Goal: Transaction & Acquisition: Purchase product/service

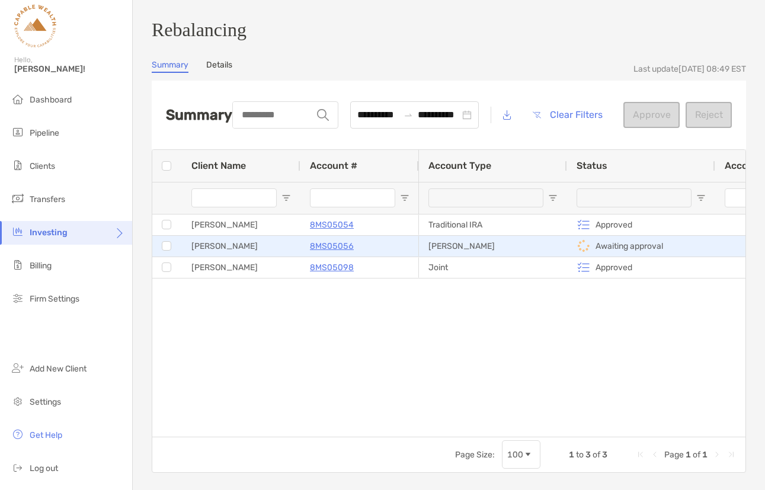
click at [335, 251] on p "8MS05056" at bounding box center [332, 246] width 44 height 15
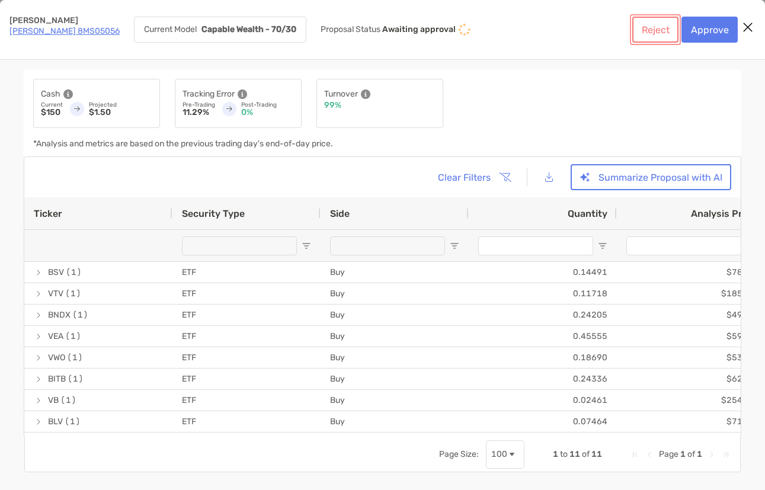
click at [652, 26] on button "Reject" at bounding box center [655, 30] width 46 height 26
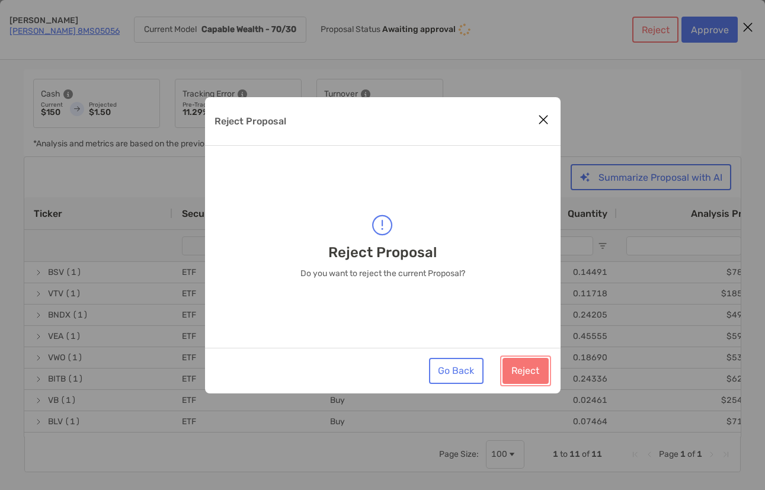
click at [527, 374] on button "Reject" at bounding box center [525, 371] width 46 height 26
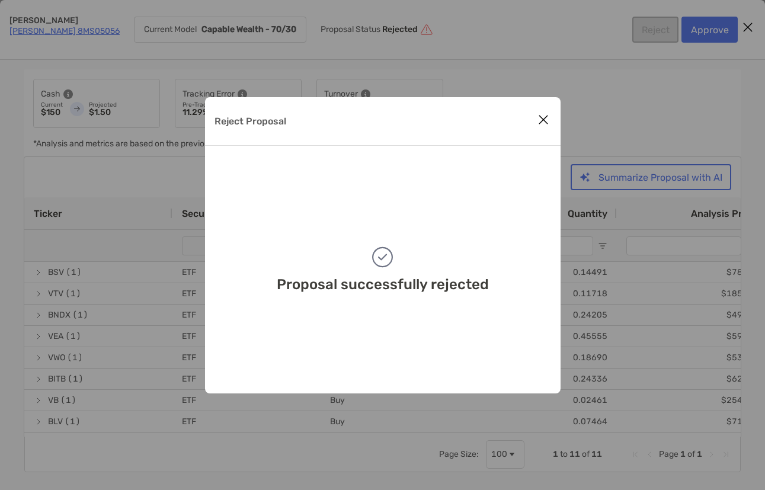
click at [543, 119] on icon "Close modal" at bounding box center [543, 120] width 11 height 14
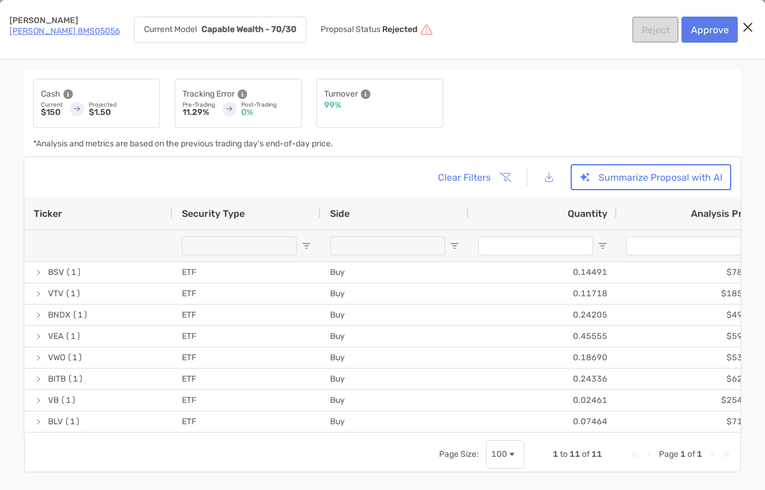
click at [749, 23] on icon "Close modal" at bounding box center [747, 27] width 11 height 14
click at [76, 28] on link "Roth IRA 8MS05056" at bounding box center [64, 31] width 110 height 10
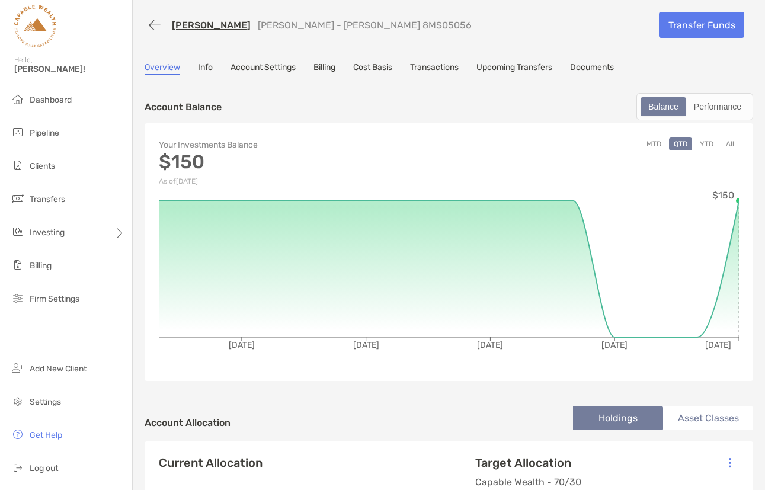
click at [448, 71] on link "Transactions" at bounding box center [434, 68] width 49 height 13
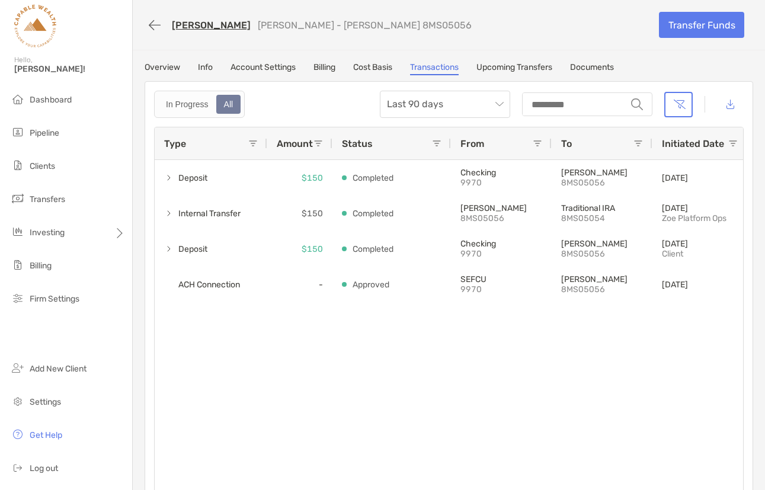
click at [512, 67] on link "Upcoming Transfers" at bounding box center [514, 68] width 76 height 13
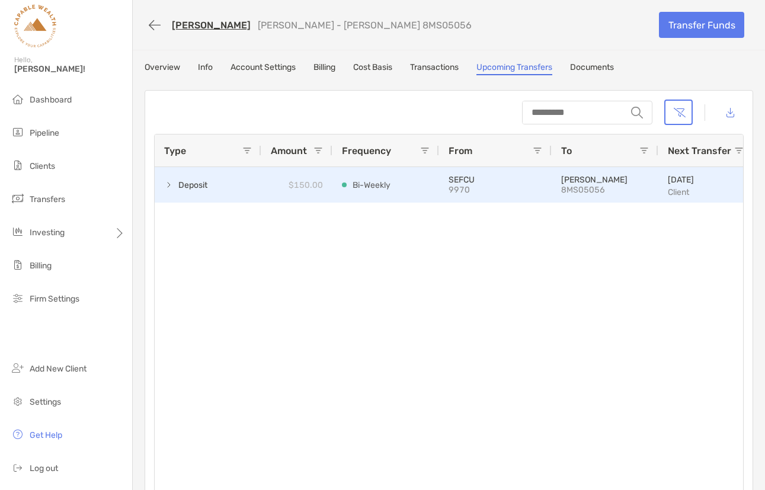
scroll to position [0, 40]
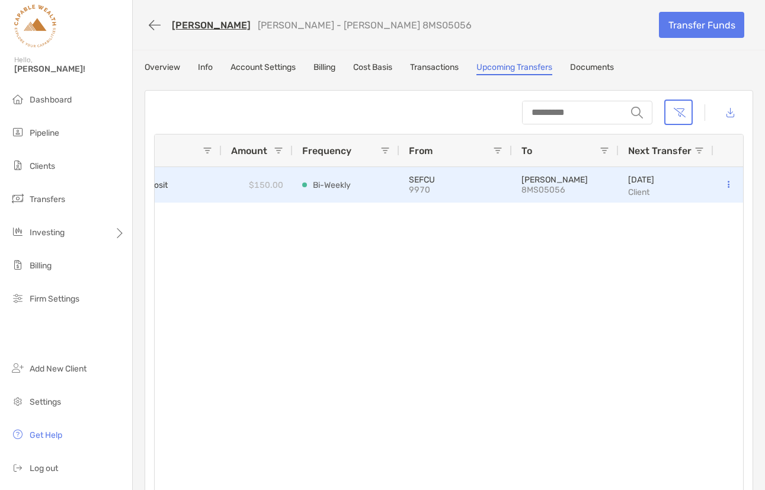
click at [729, 181] on button at bounding box center [728, 185] width 11 height 12
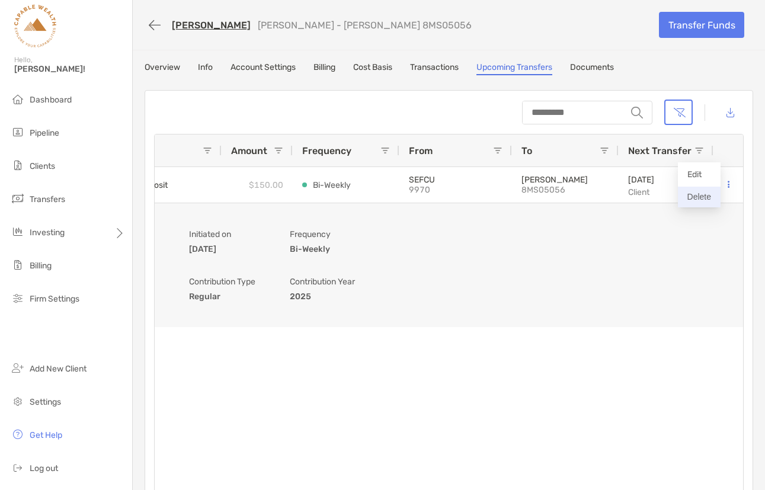
click at [697, 199] on button "Delete" at bounding box center [699, 197] width 43 height 21
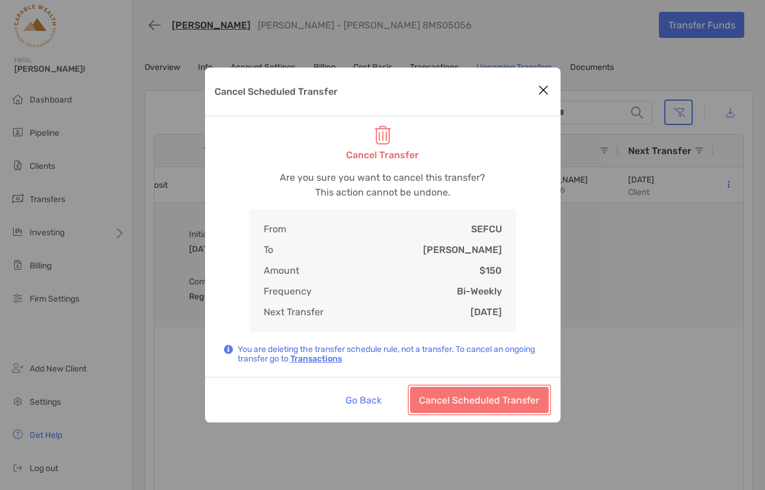
click at [474, 398] on button "Cancel Scheduled Transfer" at bounding box center [479, 400] width 139 height 26
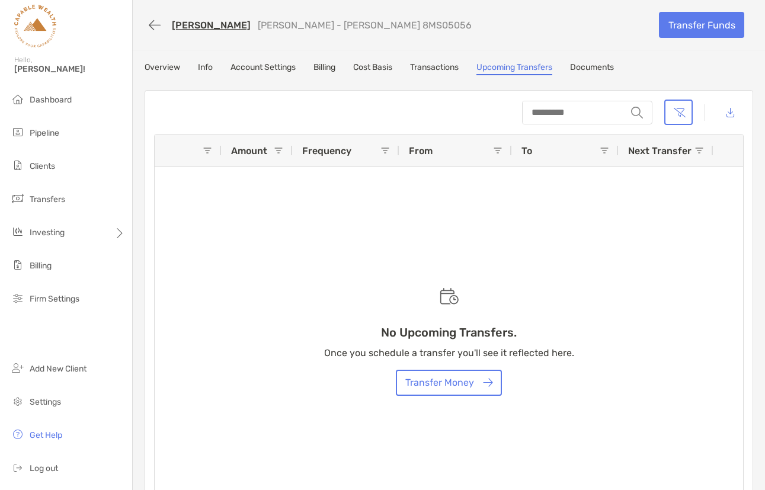
click at [430, 65] on link "Transactions" at bounding box center [434, 68] width 49 height 13
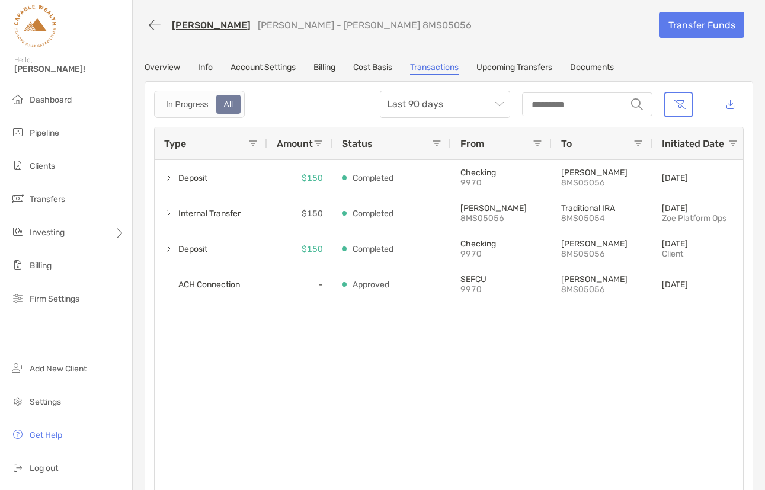
click at [534, 68] on link "Upcoming Transfers" at bounding box center [514, 68] width 76 height 13
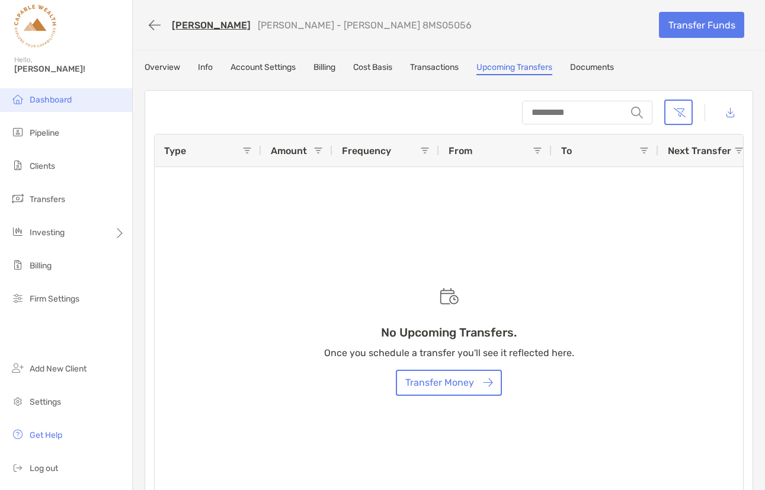
click at [56, 102] on span "Dashboard" at bounding box center [51, 100] width 42 height 10
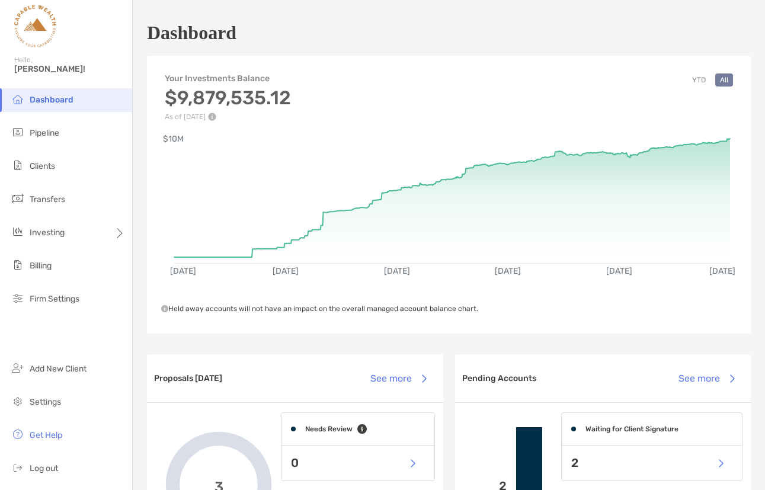
click at [47, 166] on span "Clients" at bounding box center [42, 166] width 25 height 10
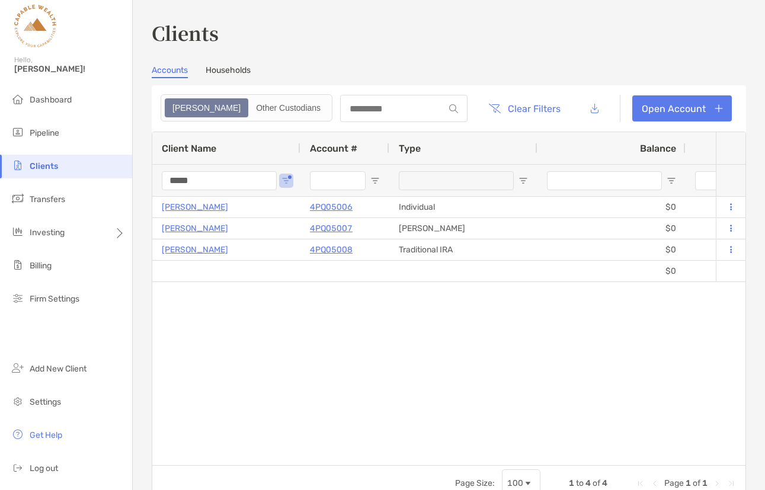
click at [207, 182] on input "*****" at bounding box center [219, 180] width 115 height 19
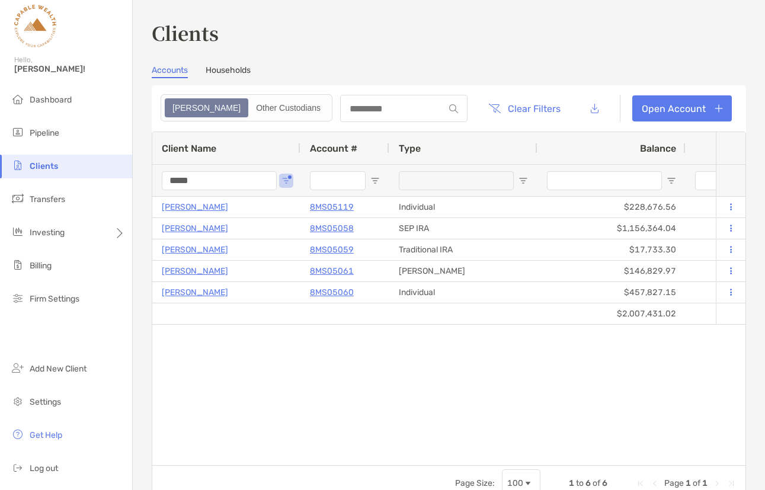
type input "*****"
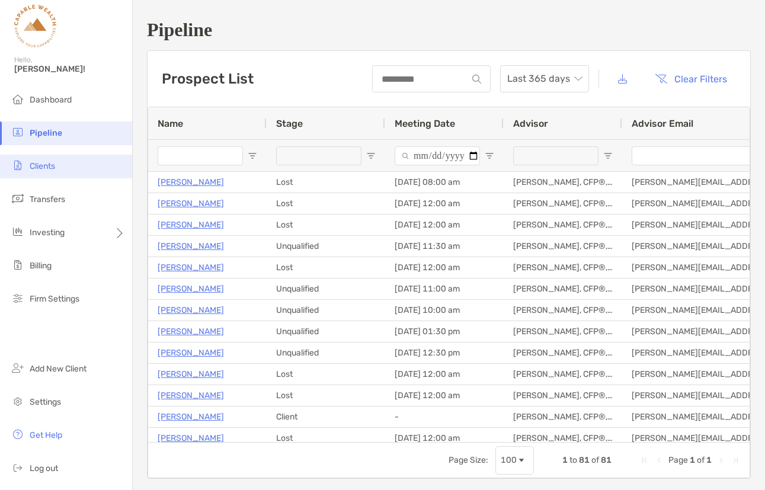
click at [55, 170] on span "Clients" at bounding box center [42, 166] width 25 height 10
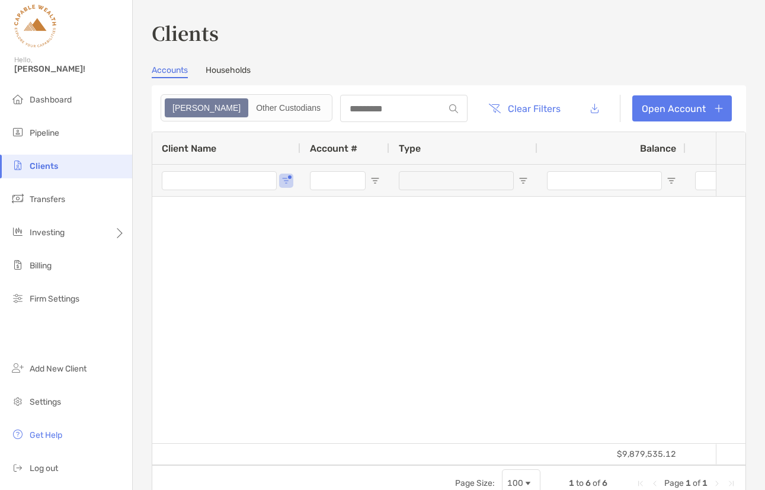
type input "*****"
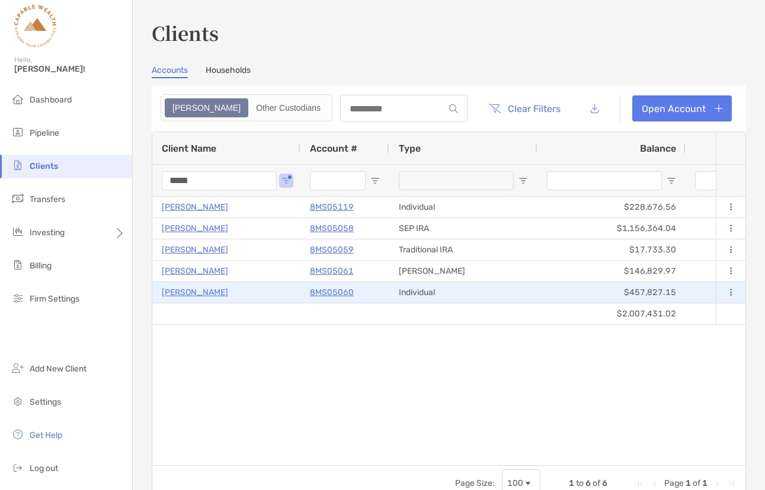
click at [731, 289] on button at bounding box center [730, 293] width 11 height 12
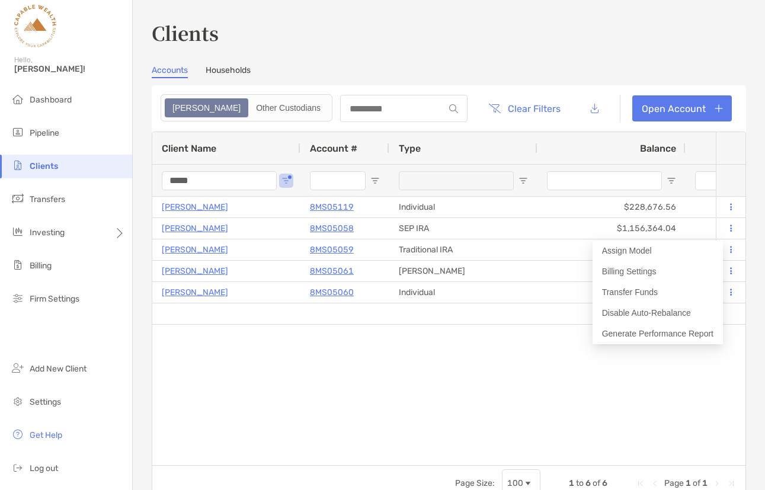
click at [431, 414] on div "Julie Causton 8MS05119 Individual $228,676.56 $4,493.21 +17.42% +13.30% Complet…" at bounding box center [433, 331] width 563 height 268
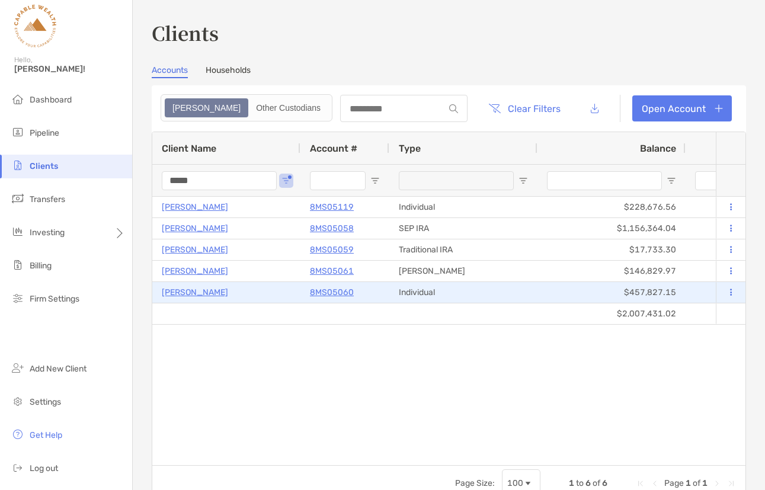
click at [203, 290] on p "Julie Causton" at bounding box center [195, 292] width 66 height 15
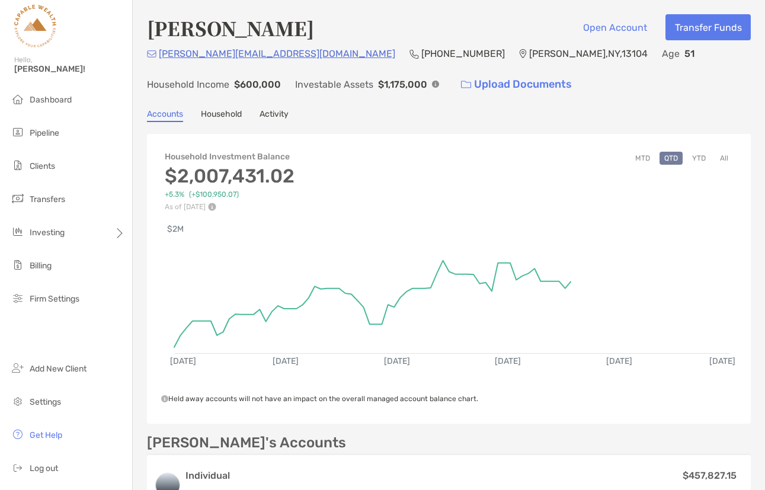
click at [724, 161] on button "All" at bounding box center [724, 158] width 18 height 13
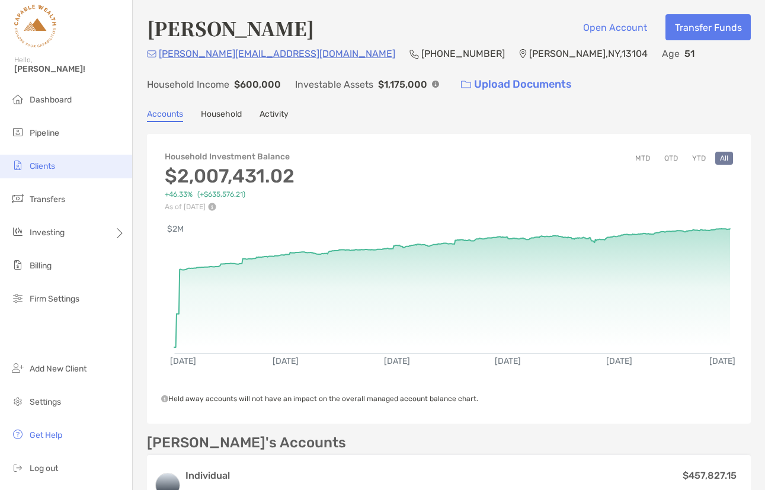
click at [62, 178] on li "Clients" at bounding box center [66, 167] width 132 height 24
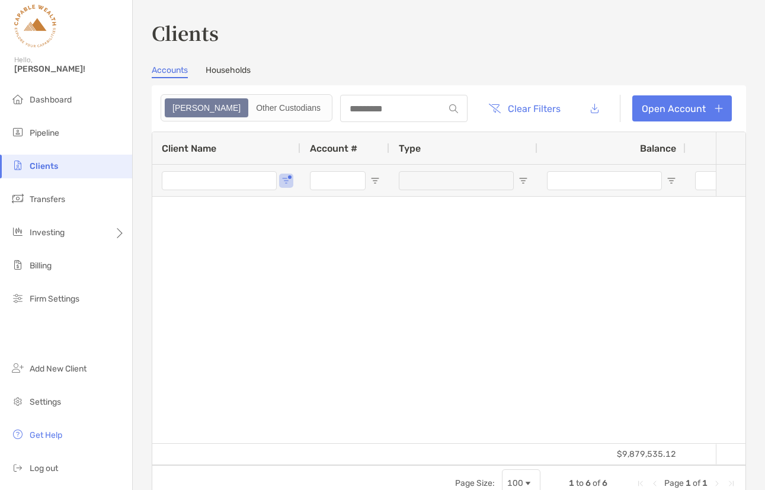
type input "*****"
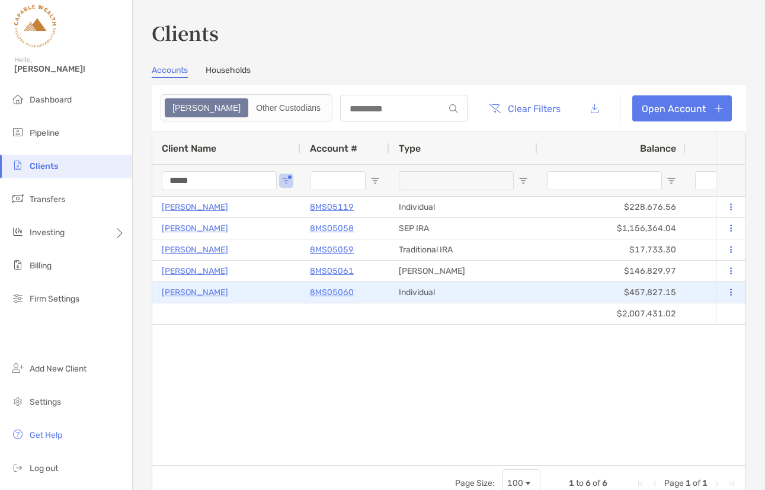
click at [730, 290] on icon at bounding box center [731, 292] width 2 height 8
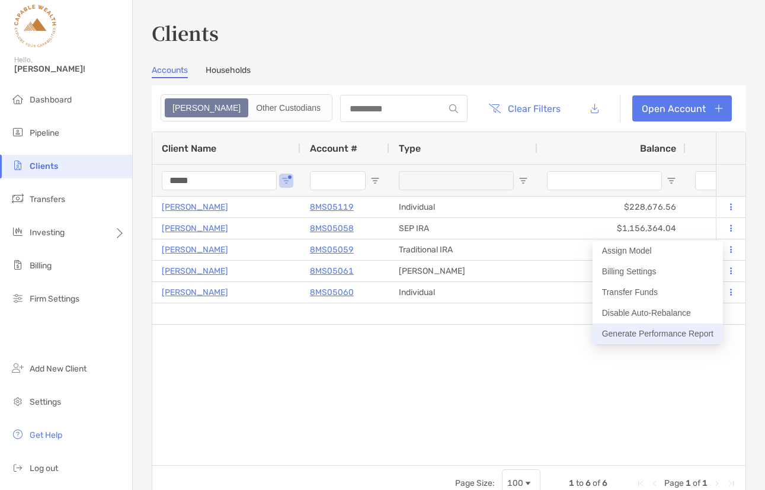
click at [668, 334] on button "Generate Performance Report" at bounding box center [657, 333] width 130 height 21
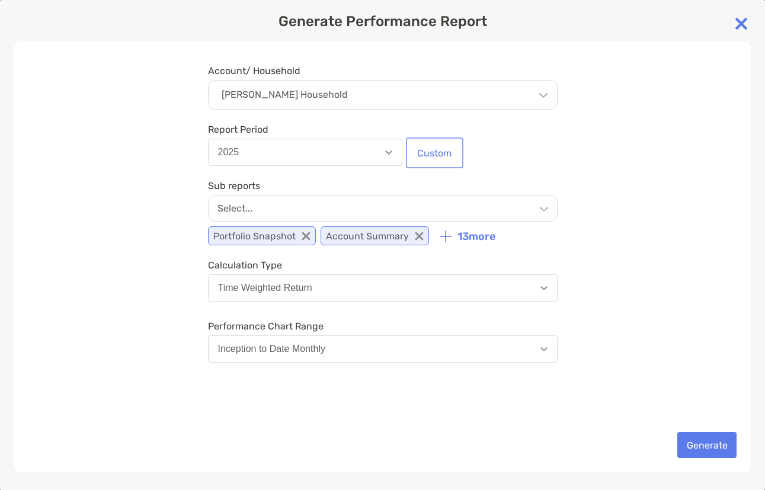
click at [429, 151] on button "Custom" at bounding box center [434, 153] width 53 height 26
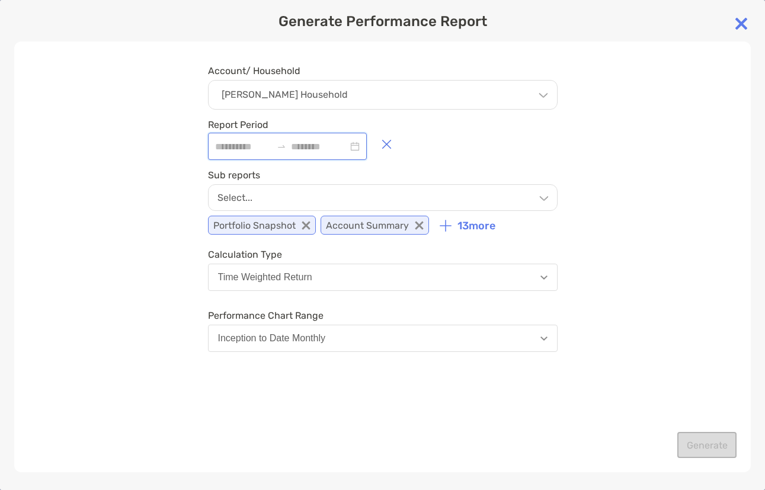
click at [324, 150] on input at bounding box center [319, 146] width 57 height 15
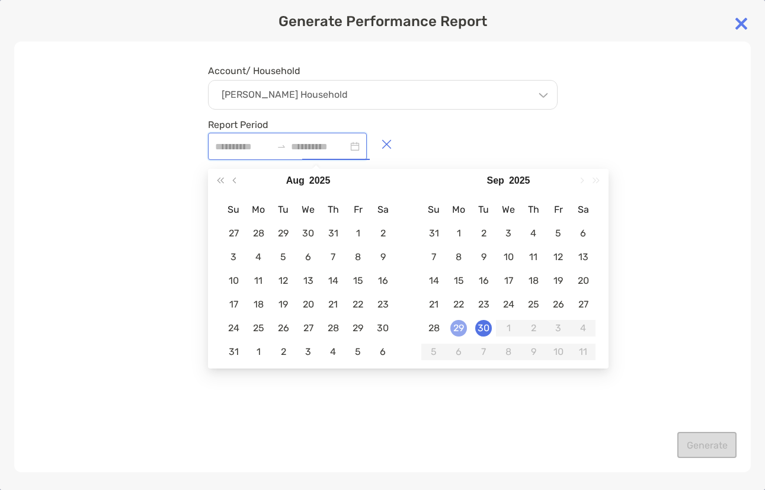
type input "**********"
click at [458, 327] on div "29" at bounding box center [458, 328] width 17 height 17
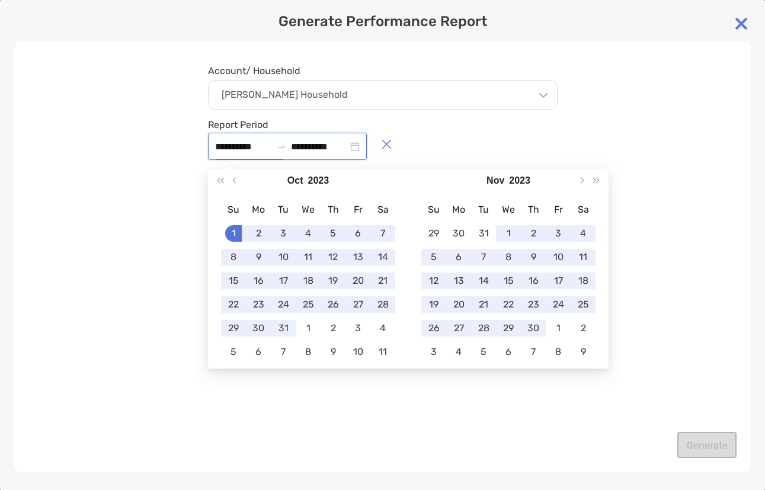
type input "**********"
click at [692, 249] on div "**********" at bounding box center [382, 256] width 736 height 431
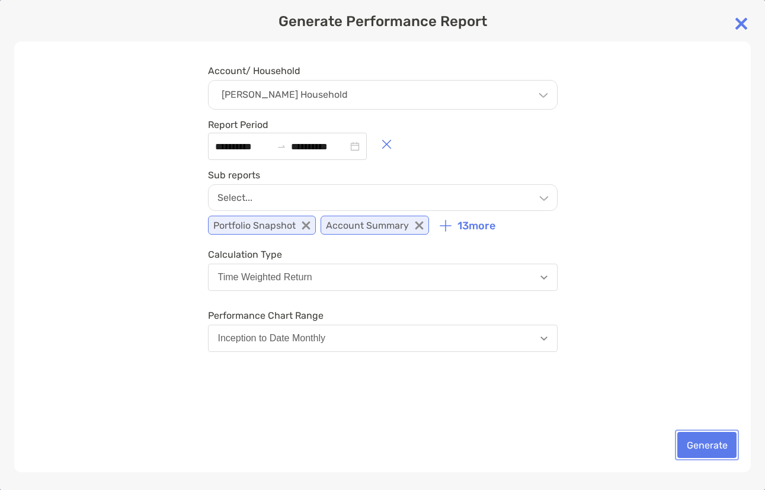
click at [705, 447] on button "Generate" at bounding box center [706, 445] width 59 height 26
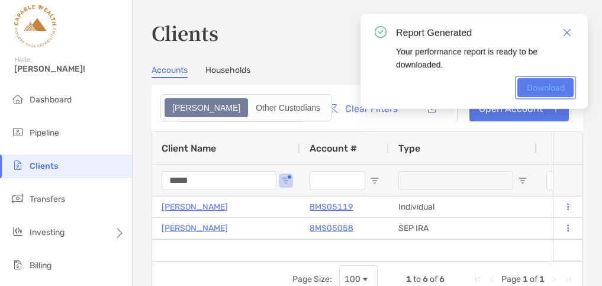
click at [543, 87] on link "Download" at bounding box center [546, 87] width 56 height 19
click at [544, 86] on link "Download" at bounding box center [546, 87] width 56 height 19
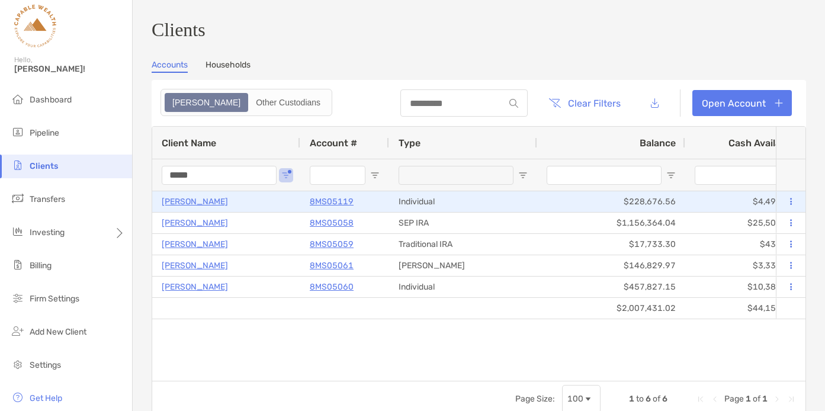
click at [206, 207] on p "Julie Causton" at bounding box center [195, 201] width 66 height 15
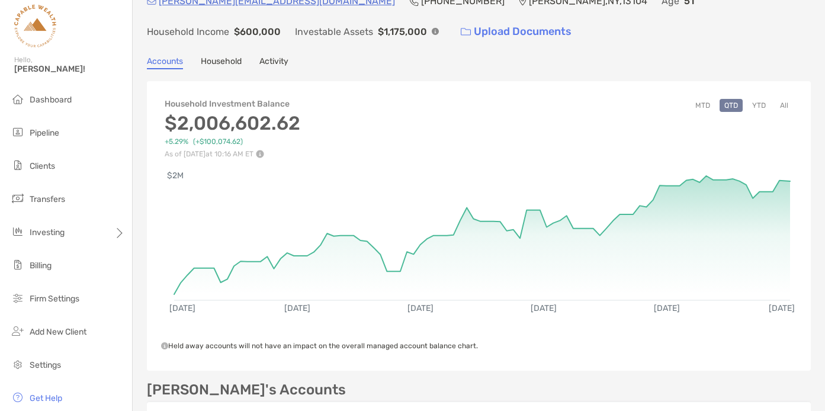
scroll to position [82, 0]
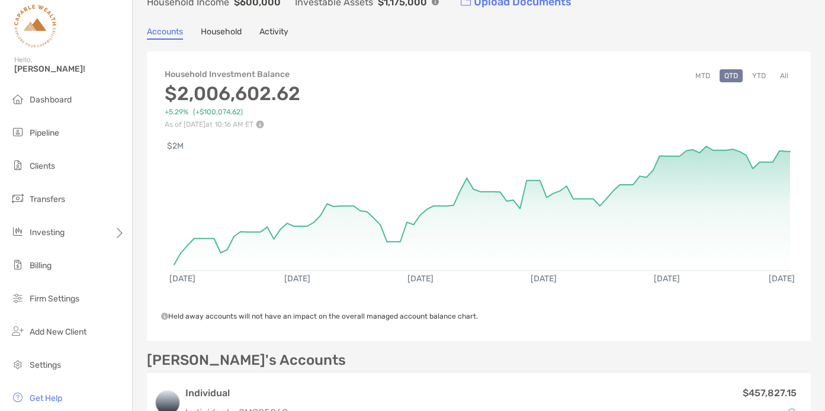
click at [706, 75] on button "MTD" at bounding box center [703, 75] width 24 height 13
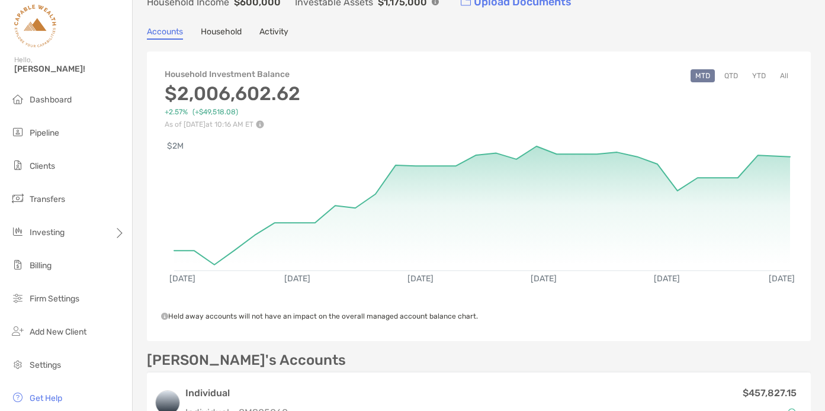
click at [728, 73] on button "QTD" at bounding box center [731, 75] width 23 height 13
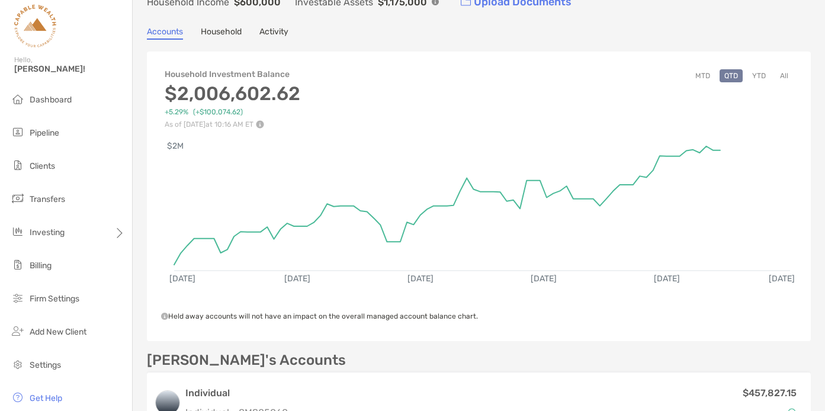
click at [762, 78] on button "YTD" at bounding box center [758, 75] width 23 height 13
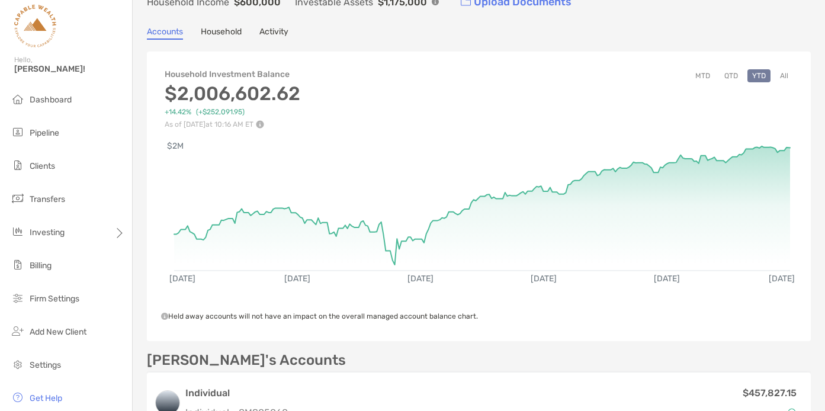
click at [783, 76] on button "All" at bounding box center [784, 75] width 18 height 13
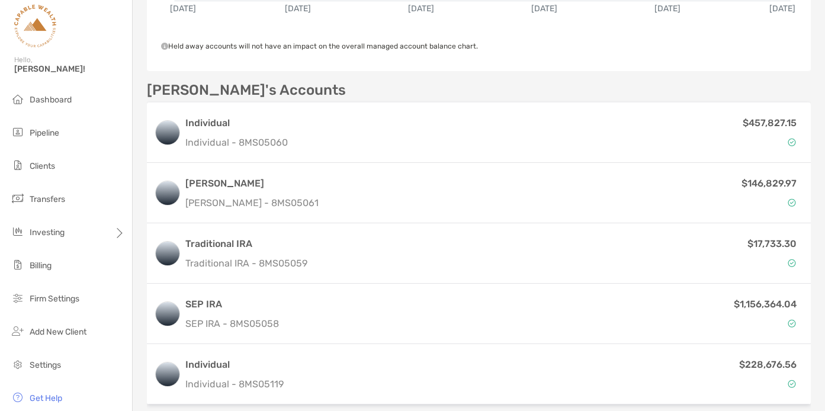
scroll to position [468, 0]
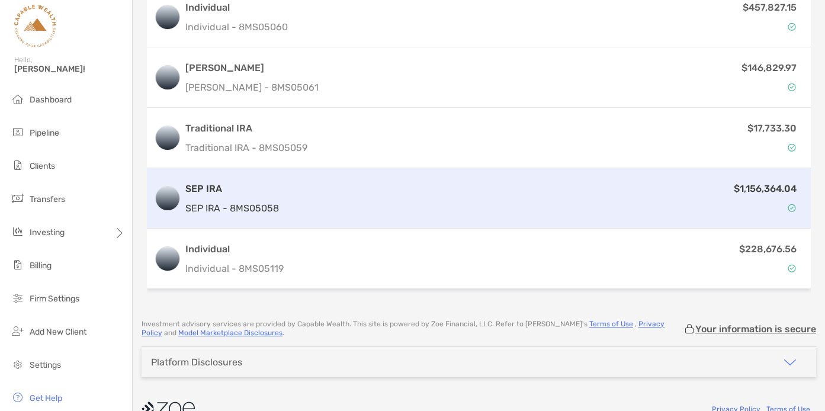
click at [374, 194] on div "$1,156,364.04" at bounding box center [544, 198] width 520 height 34
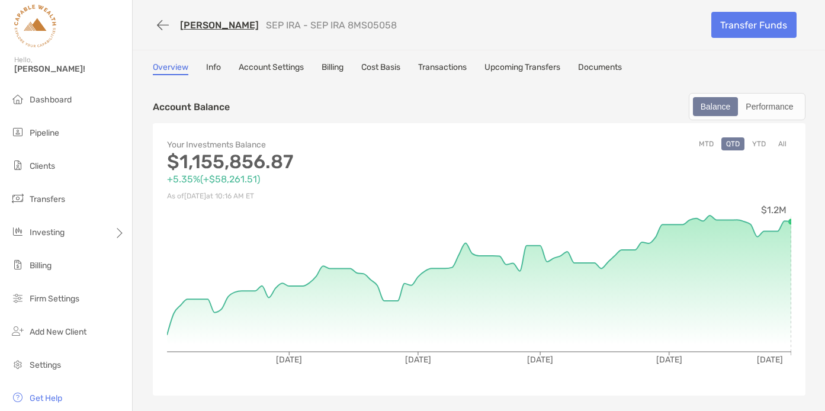
click at [453, 67] on link "Transactions" at bounding box center [442, 68] width 49 height 13
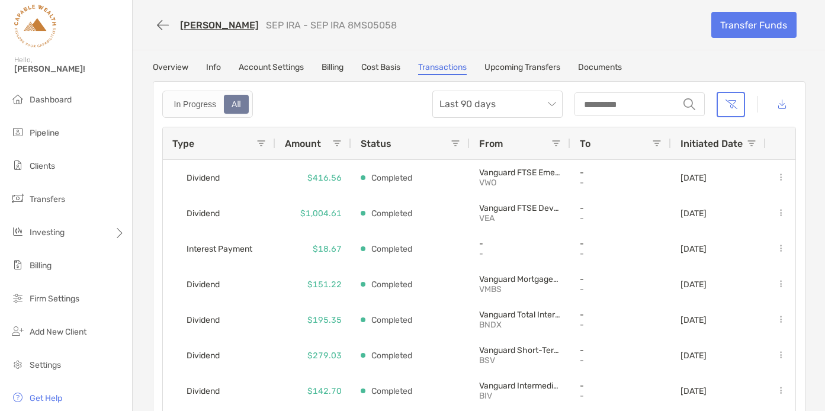
click at [516, 69] on link "Upcoming Transfers" at bounding box center [522, 68] width 76 height 13
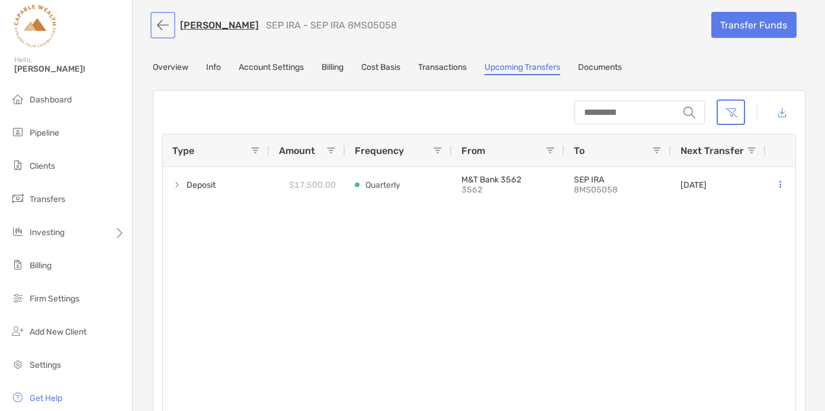
click at [163, 27] on button "button" at bounding box center [163, 25] width 20 height 22
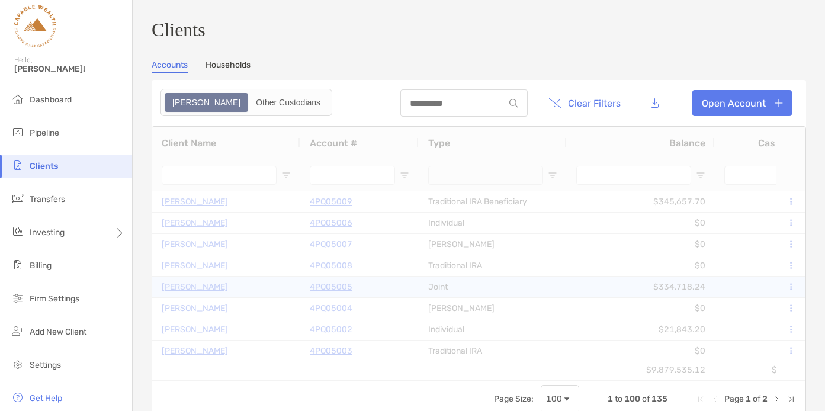
type input "*****"
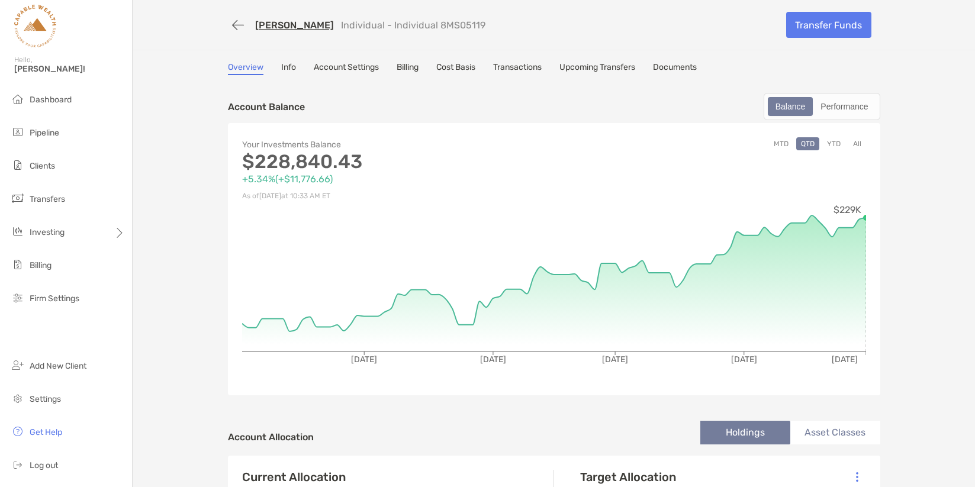
click at [833, 141] on button "YTD" at bounding box center [834, 143] width 23 height 13
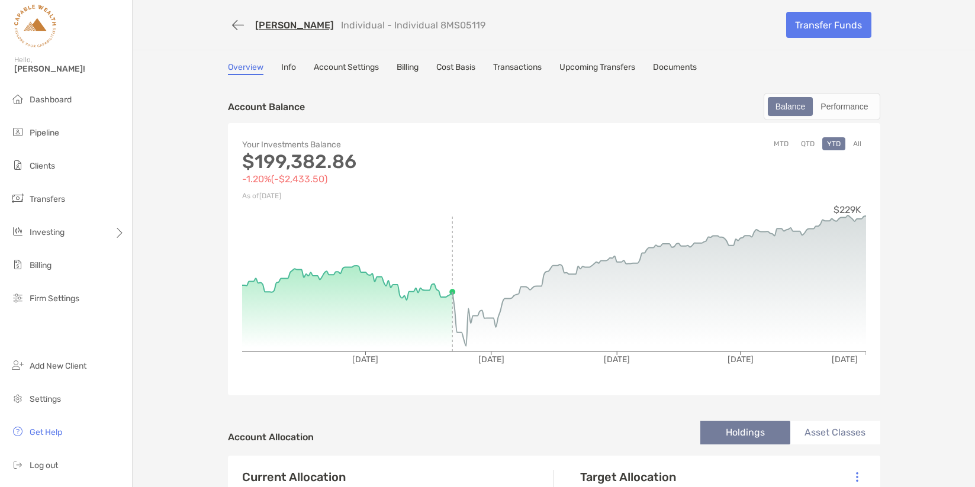
click at [810, 142] on button "QTD" at bounding box center [808, 143] width 23 height 13
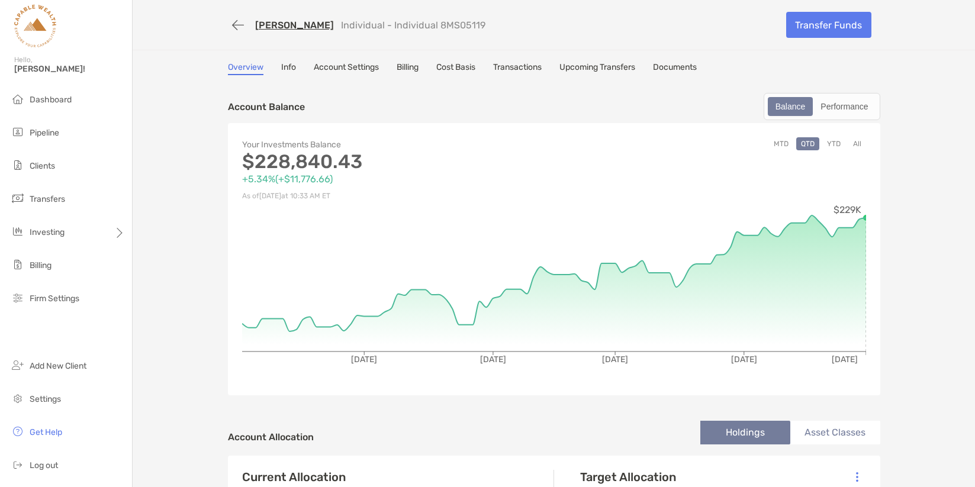
click at [782, 142] on button "MTD" at bounding box center [781, 143] width 24 height 13
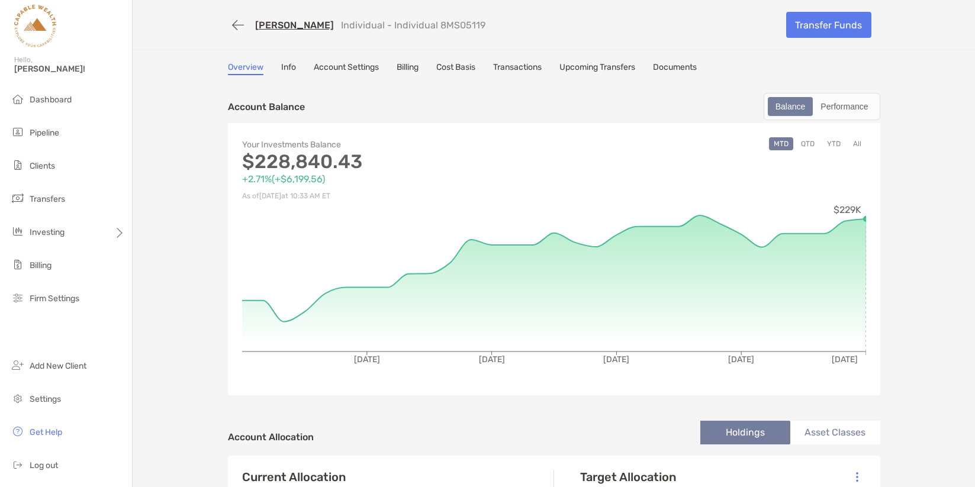
click at [805, 139] on button "QTD" at bounding box center [808, 143] width 23 height 13
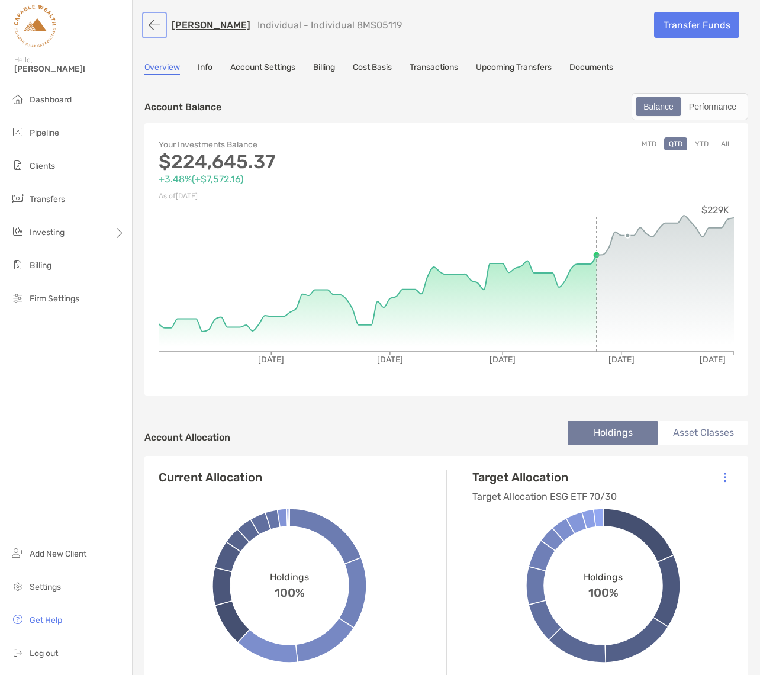
click at [153, 25] on button "button" at bounding box center [155, 25] width 20 height 22
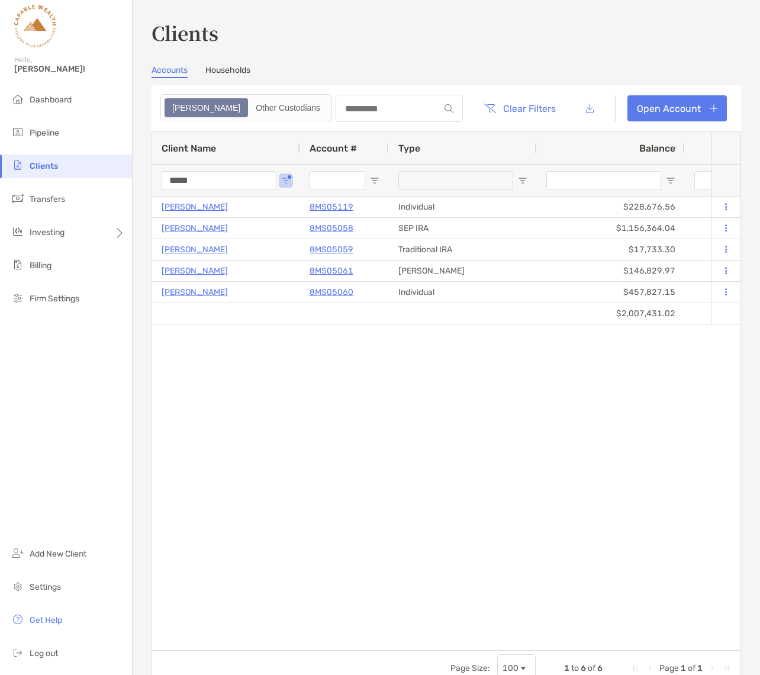
click at [222, 179] on input "*****" at bounding box center [219, 180] width 115 height 19
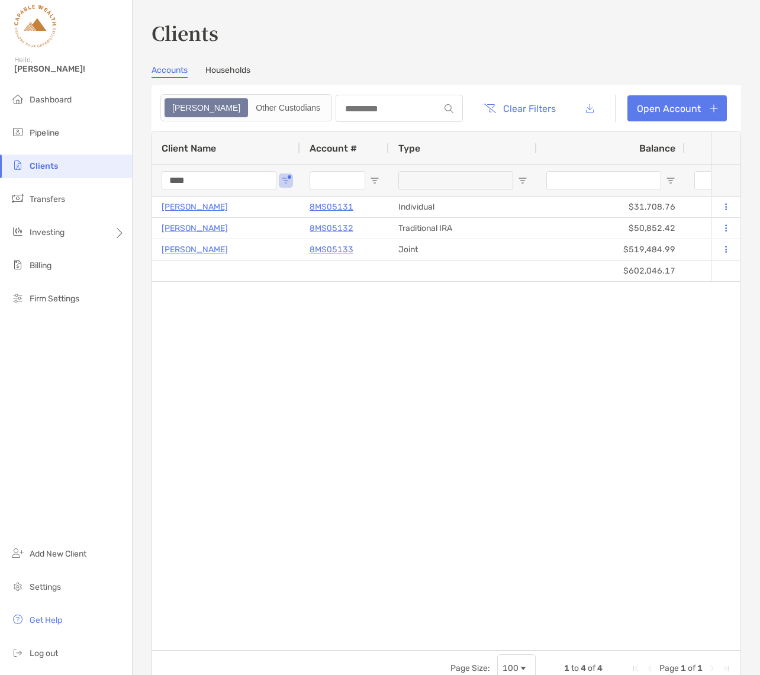
type input "****"
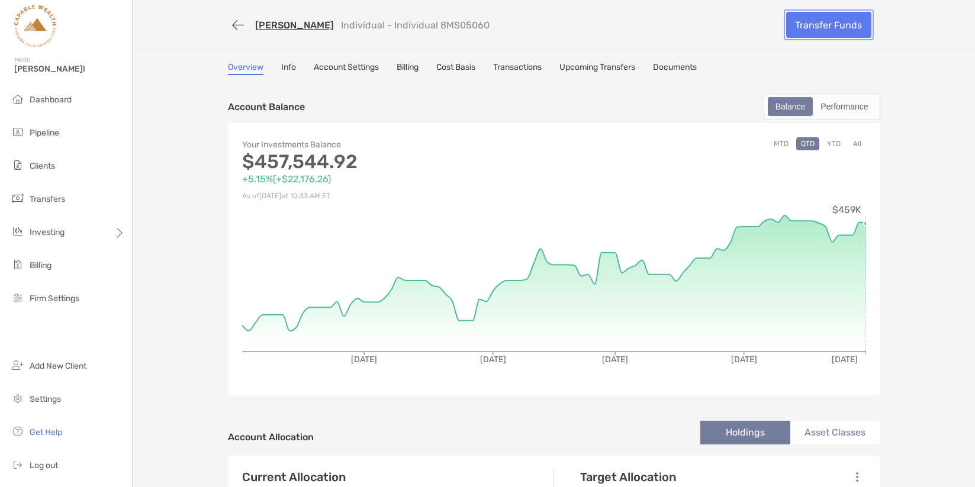
click at [842, 20] on link "Transfer Funds" at bounding box center [829, 25] width 85 height 26
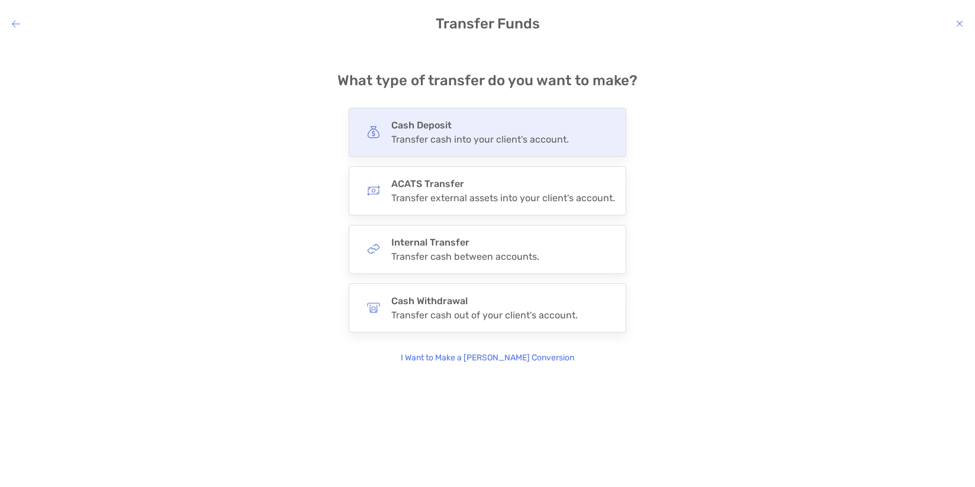
click at [511, 130] on h4 "Cash Deposit" at bounding box center [480, 125] width 178 height 11
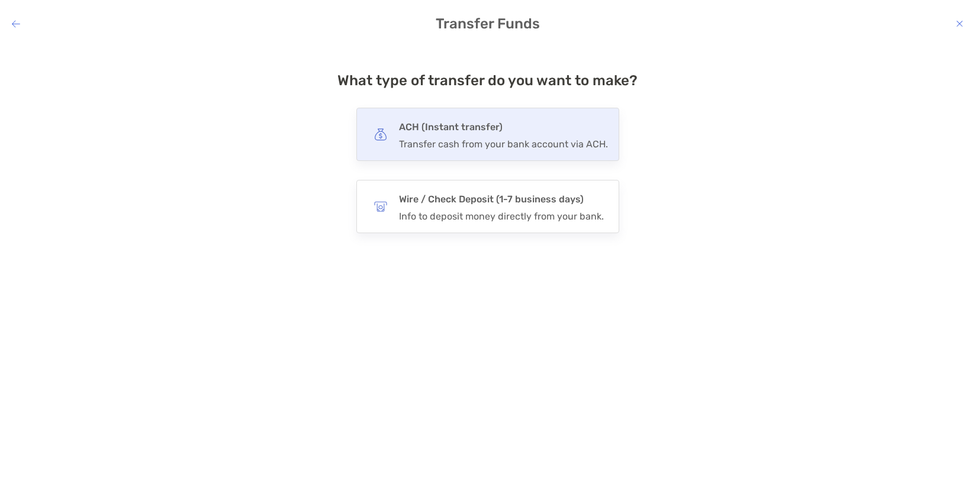
click at [532, 142] on div "Transfer cash from your bank account via ACH." at bounding box center [503, 144] width 209 height 11
click at [0, 0] on input "***" at bounding box center [0, 0] width 0 height 0
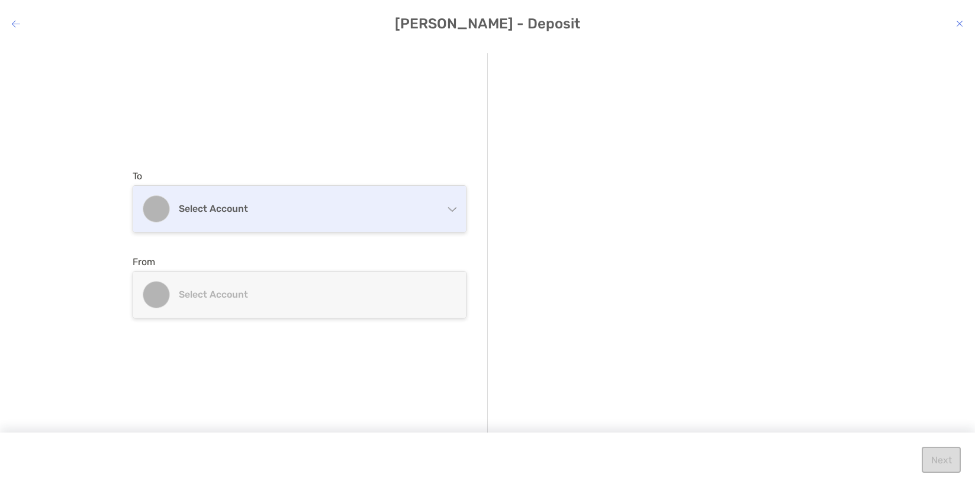
click at [449, 212] on div "Select account" at bounding box center [299, 209] width 333 height 46
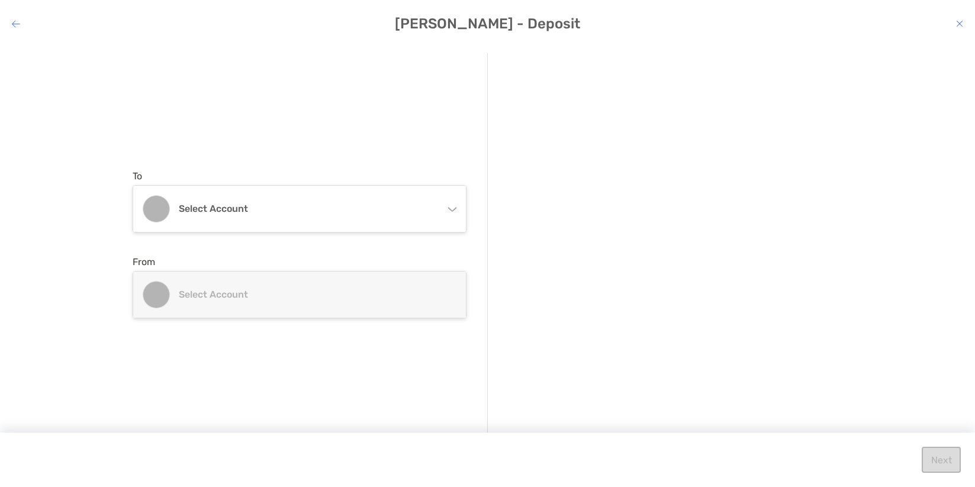
click at [389, 121] on div "To Select account Individual Individual 8MS05060 - [PERSON_NAME] [PERSON_NAME] …" at bounding box center [310, 244] width 355 height 382
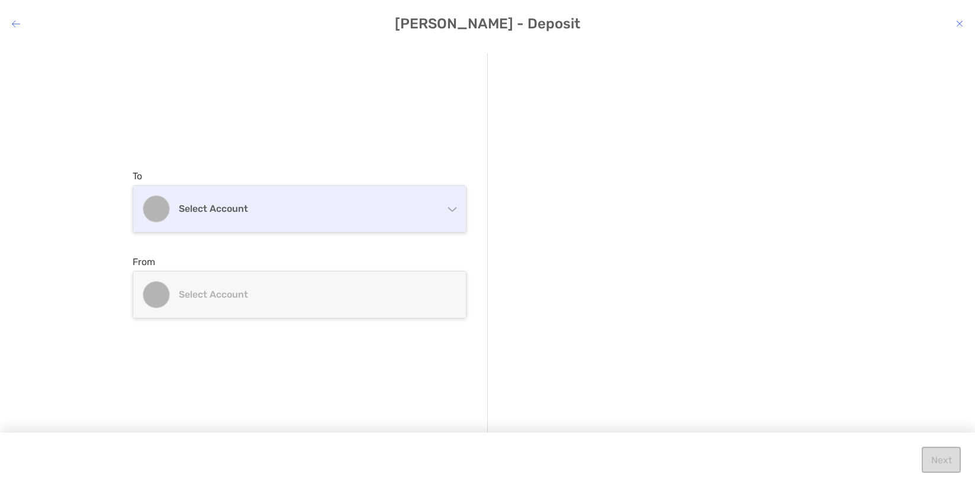
click at [434, 208] on div "Select account" at bounding box center [299, 209] width 333 height 46
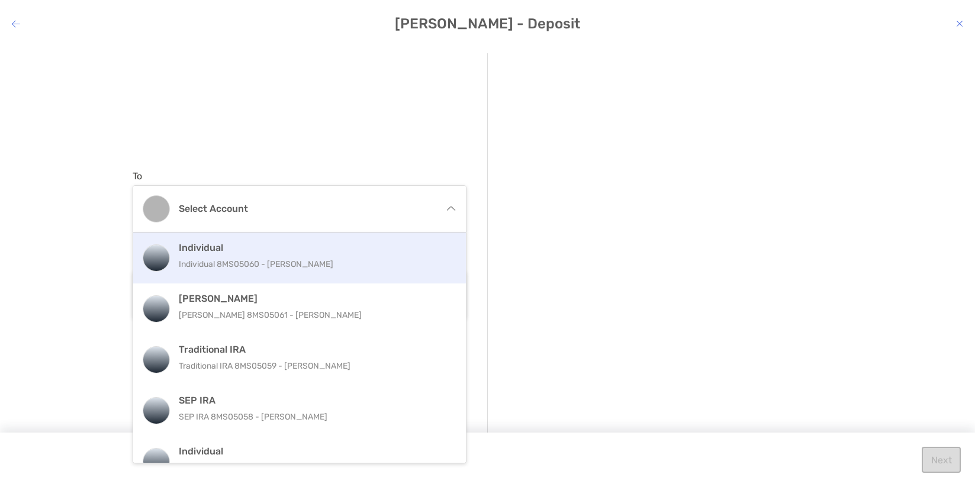
click at [297, 259] on p "Individual 8MS05060 - [PERSON_NAME]" at bounding box center [312, 264] width 267 height 15
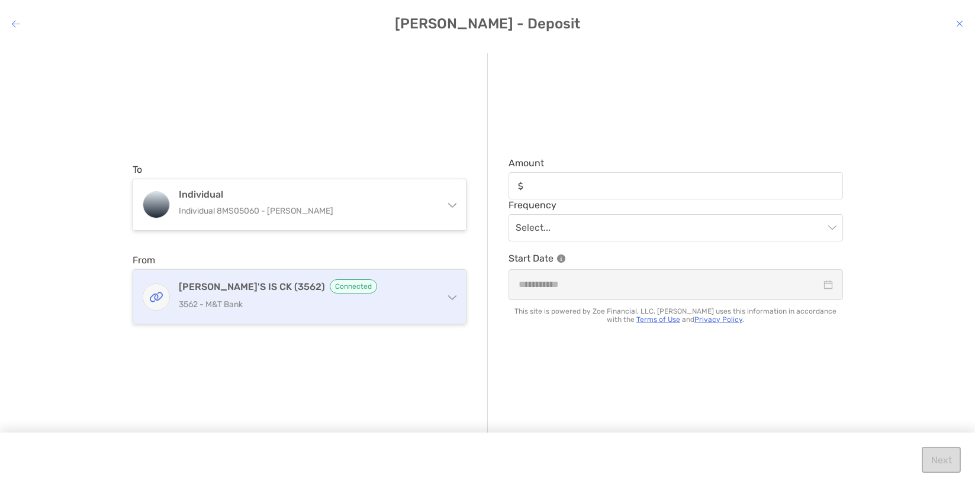
click at [442, 295] on div "[PERSON_NAME]'s IS CK (3562) Connected 3562 - M&T Bank" at bounding box center [299, 297] width 333 height 54
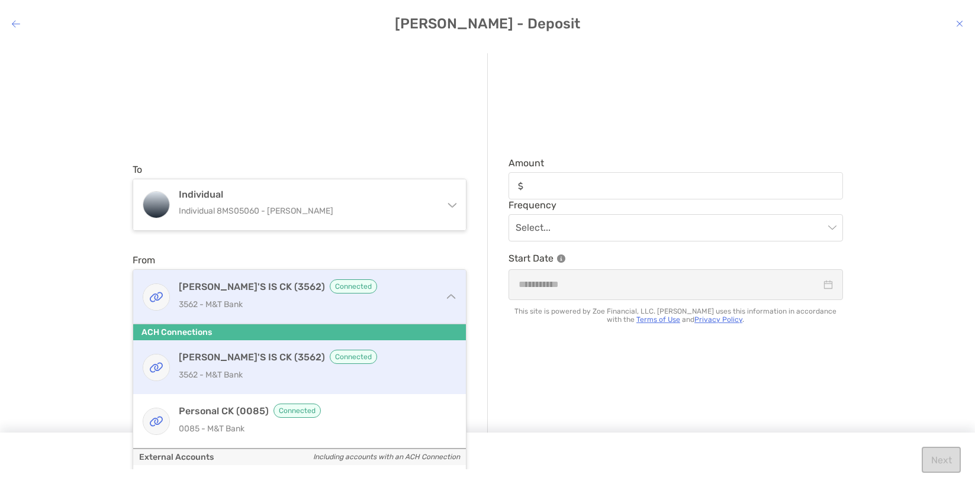
scroll to position [9, 0]
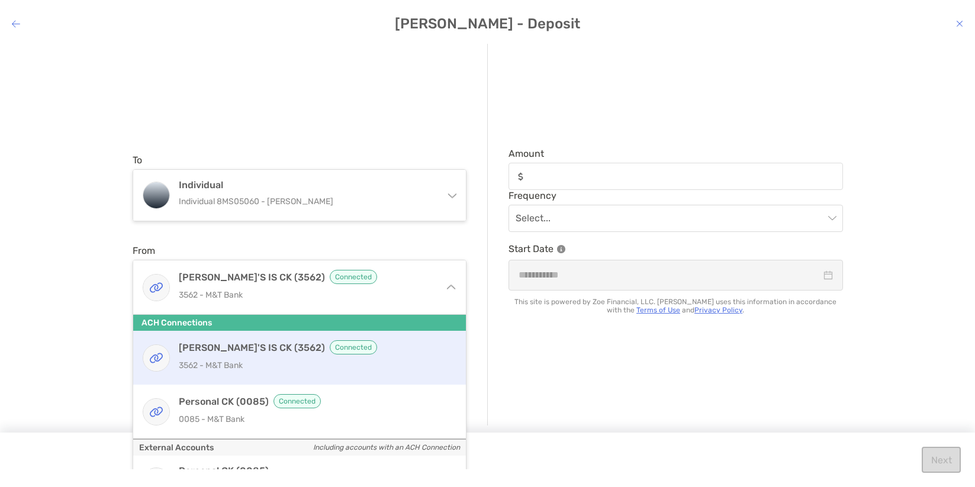
click at [407, 62] on div "To Individual Individual 8MS05060 - [PERSON_NAME] Individual Individual 8MS0506…" at bounding box center [310, 235] width 355 height 382
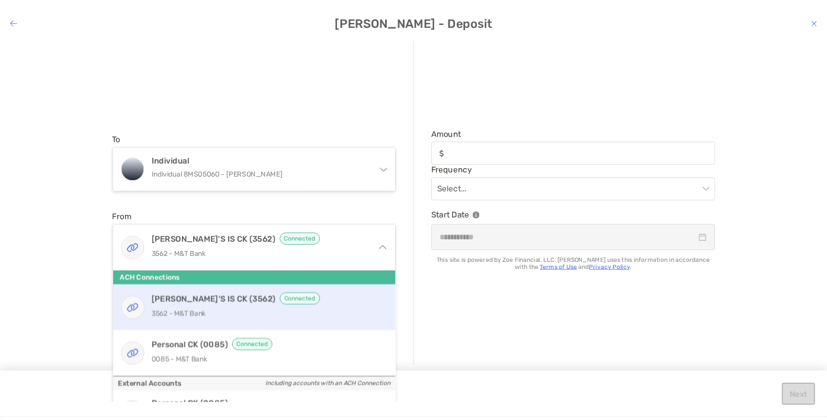
scroll to position [0, 0]
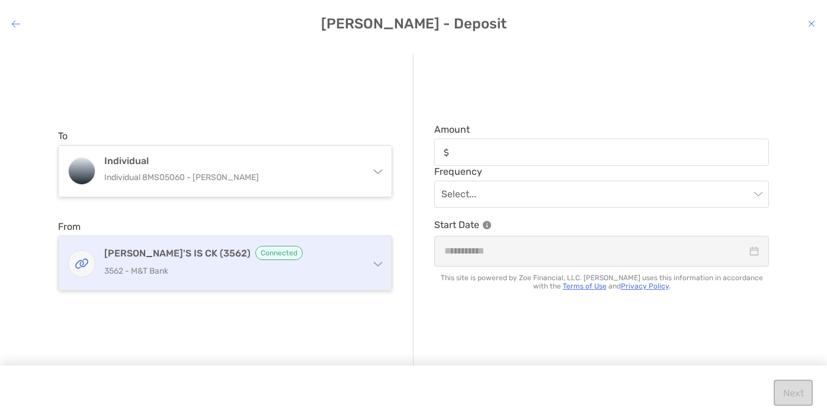
click at [362, 271] on div "[PERSON_NAME]'s IS CK (3562) Connected 3562 - M&T Bank" at bounding box center [225, 263] width 333 height 54
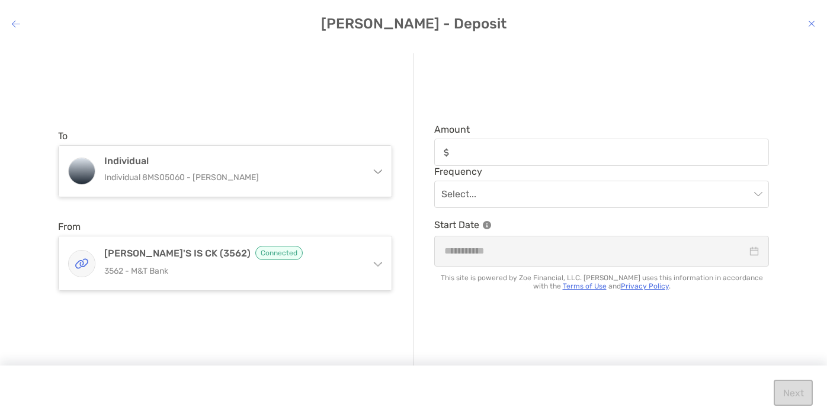
click at [316, 108] on div "To Individual Individual 8MS05060 - [PERSON_NAME] Individual Individual 8MS0506…" at bounding box center [235, 210] width 355 height 314
click at [407, 203] on div "To Individual Individual 8MS05060 - [PERSON_NAME] Individual Individual 8MS0506…" at bounding box center [235, 210] width 355 height 314
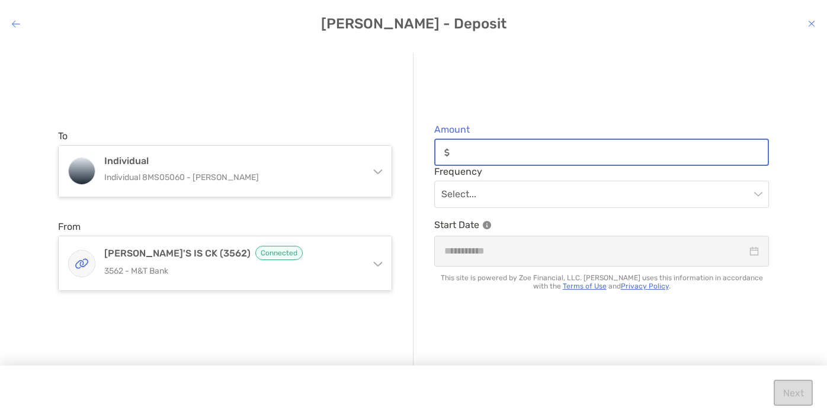
click at [479, 147] on input "Amount" at bounding box center [610, 152] width 313 height 10
type input "******"
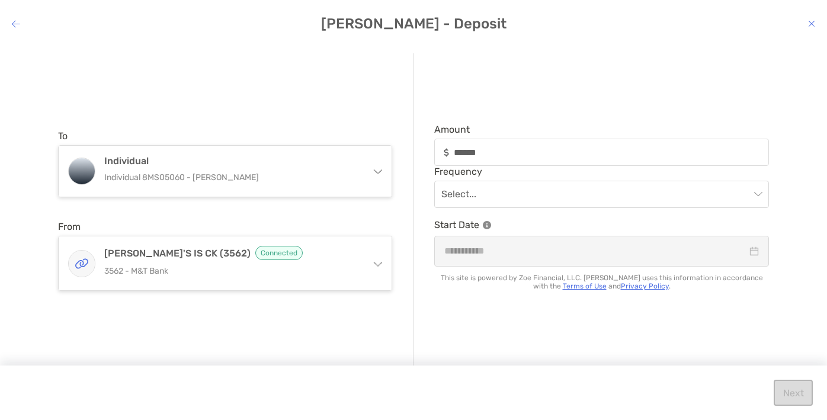
click at [543, 92] on div "Amount ****** Frequency Select... Start Date This site is powered by Zoe Financ…" at bounding box center [590, 210] width 355 height 314
click at [596, 95] on div "Amount ****** Frequency Select... Start Date This site is powered by Zoe Financ…" at bounding box center [590, 210] width 355 height 314
click at [494, 190] on input "modal" at bounding box center [595, 194] width 309 height 26
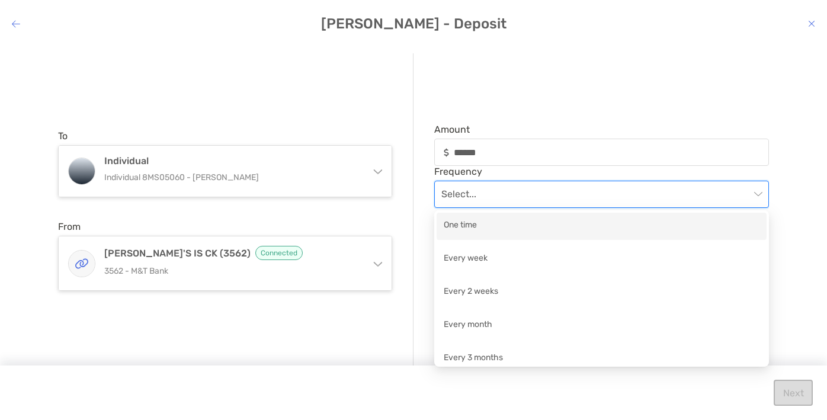
click at [476, 229] on div "One time" at bounding box center [602, 226] width 316 height 15
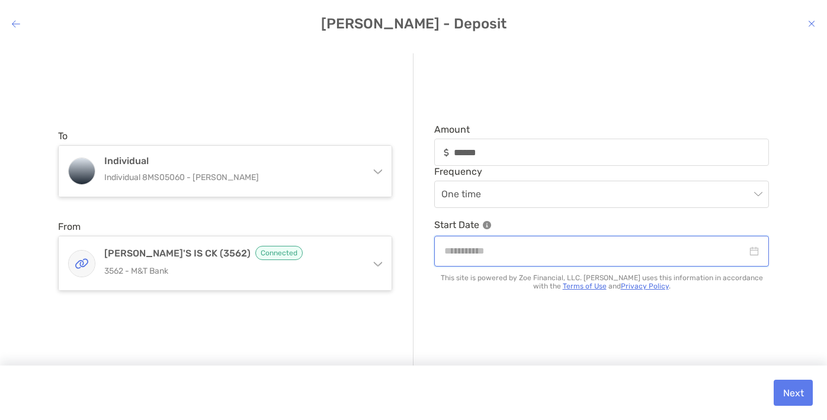
click at [522, 253] on input "modal" at bounding box center [595, 250] width 303 height 15
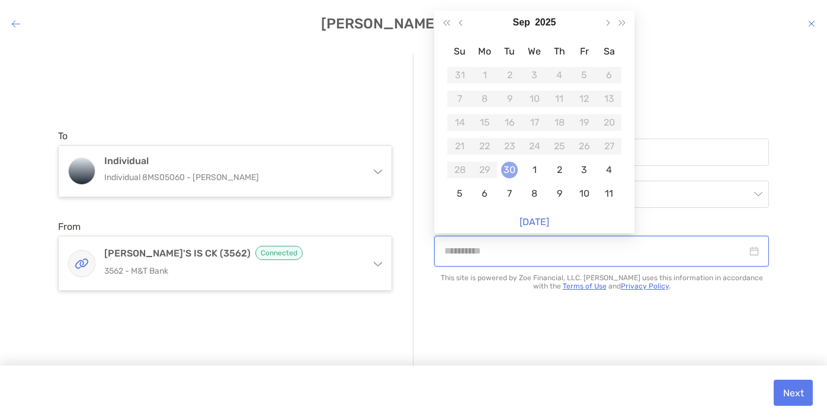
type input "**********"
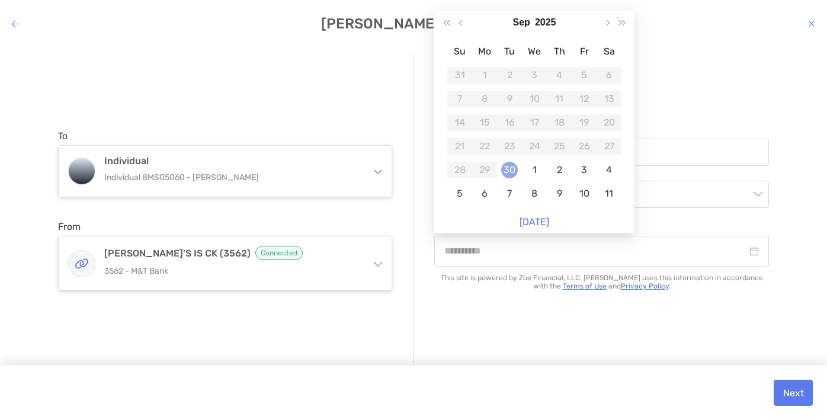
click at [507, 171] on div "30" at bounding box center [509, 170] width 17 height 17
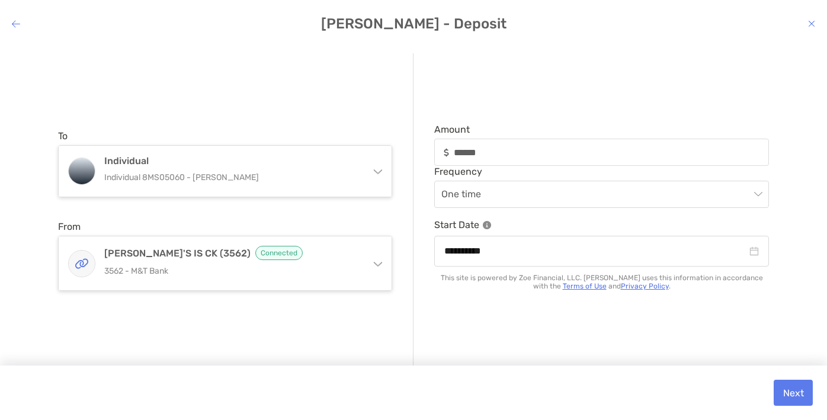
click at [422, 211] on div "**********" at bounding box center [590, 210] width 355 height 314
click at [788, 389] on button "Next" at bounding box center [792, 393] width 39 height 26
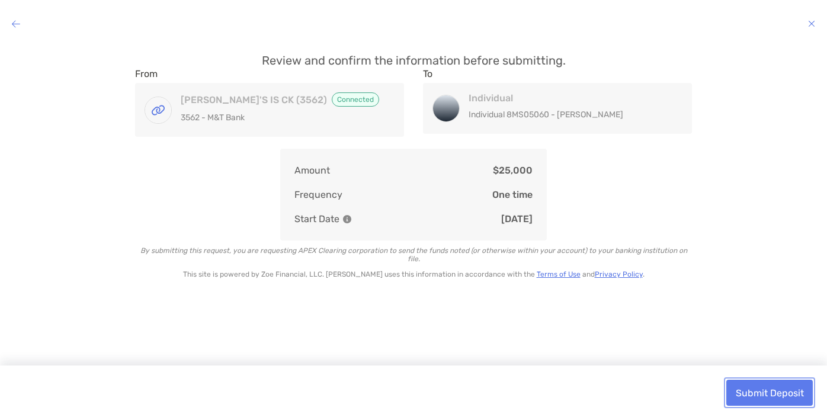
click at [762, 391] on button "Submit Deposit" at bounding box center [769, 393] width 86 height 26
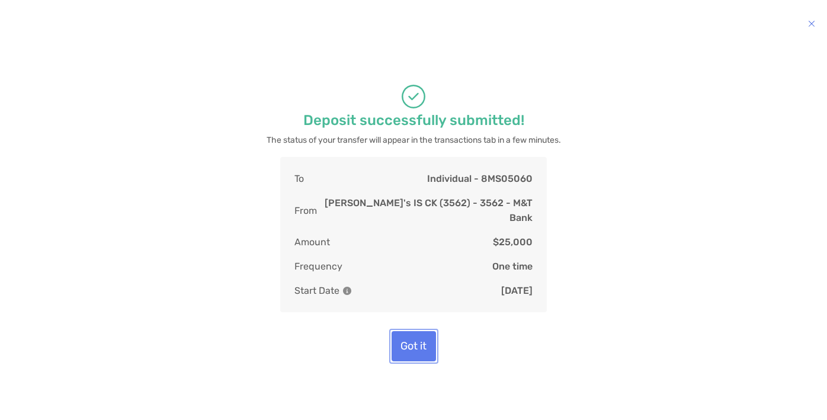
click at [421, 341] on button "Got it" at bounding box center [413, 346] width 44 height 30
